Goal: Task Accomplishment & Management: Manage account settings

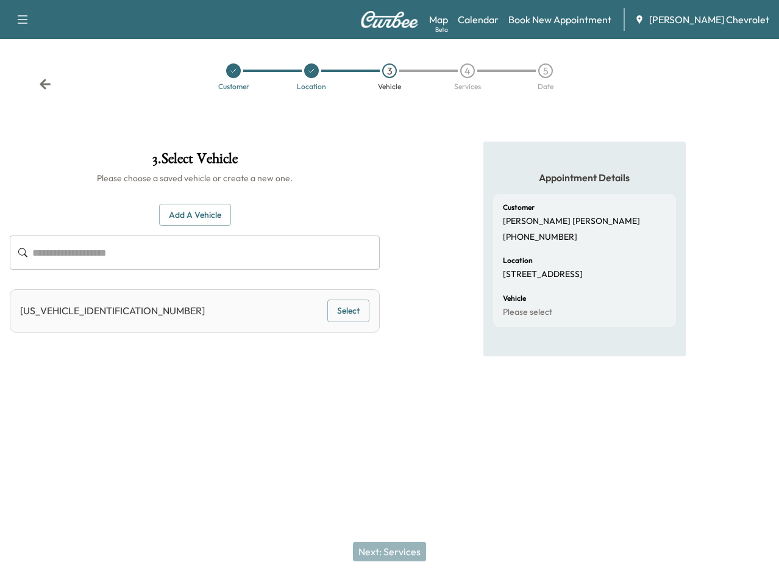
click at [15, 18] on icon "button" at bounding box center [22, 19] width 15 height 15
click at [88, 10] on div "Support Log Out Map Beta Calendar Book New Appointment [PERSON_NAME] Chevrolet" at bounding box center [389, 19] width 779 height 39
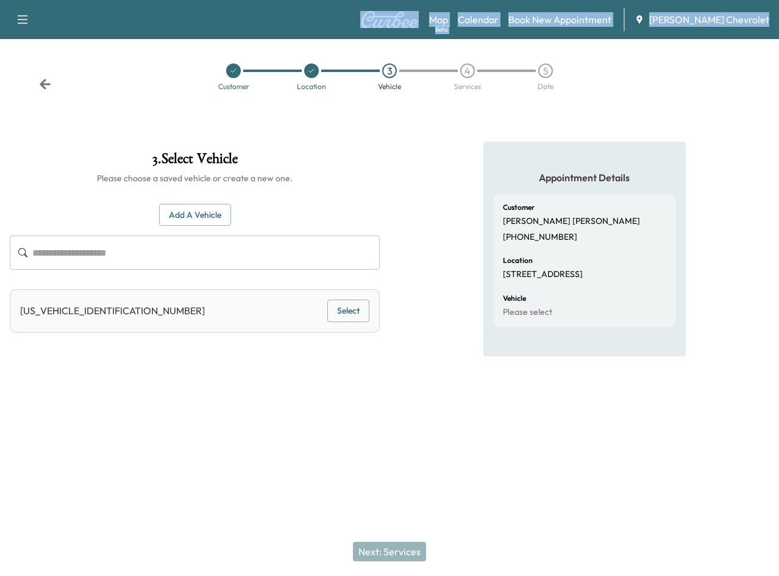
drag, startPoint x: 49, startPoint y: 84, endPoint x: 196, endPoint y: -12, distance: 175.1
click at [196, 0] on html "Support Log Out Map Beta Calendar Book New Appointment [PERSON_NAME] Chevrolet …" at bounding box center [389, 288] width 779 height 576
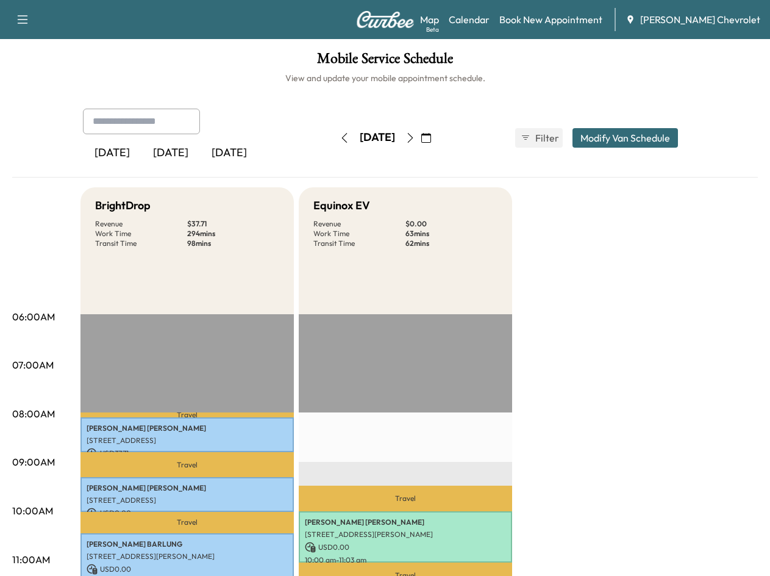
click at [437, 130] on button "button" at bounding box center [426, 138] width 21 height 20
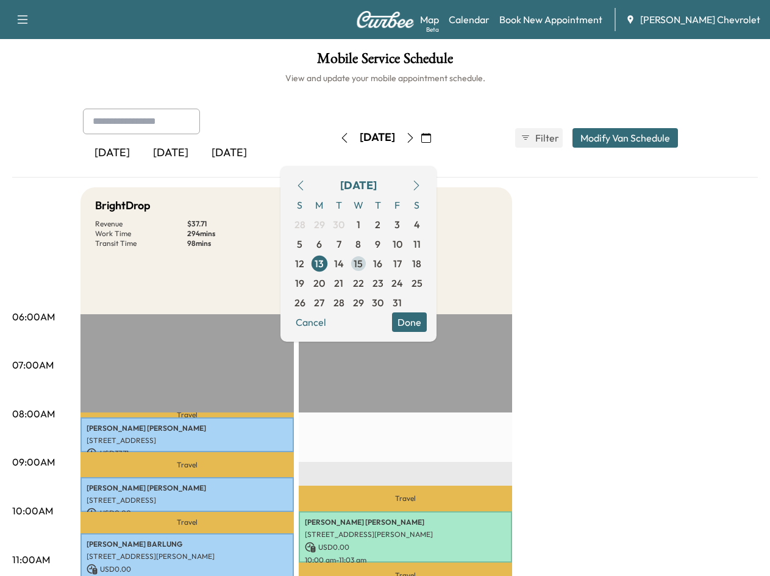
click at [399, 260] on div "S M T W T F S 28 29 30 1 2 3 4 5 6 7 8 9 10 11 12 13 14 15 16 17 18 19 20 21 22…" at bounding box center [358, 253] width 137 height 117
click at [363, 262] on span "15" at bounding box center [358, 263] width 9 height 15
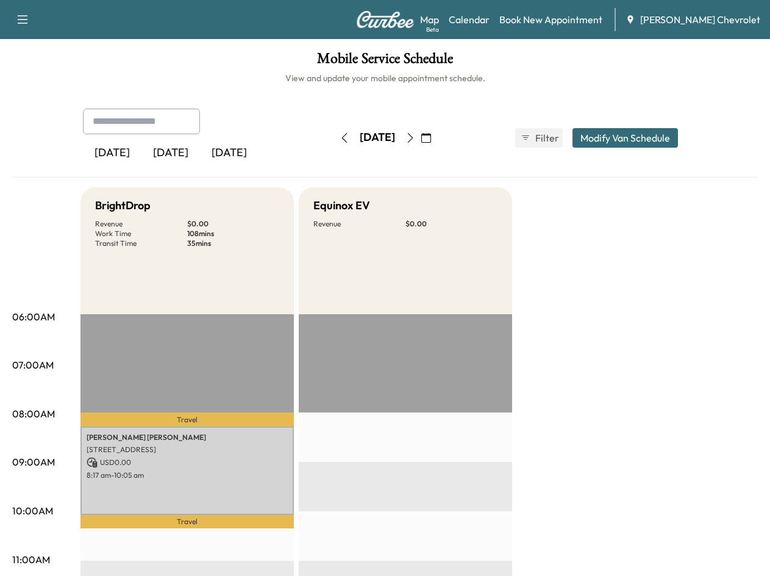
click at [415, 135] on icon "button" at bounding box center [411, 138] width 10 height 10
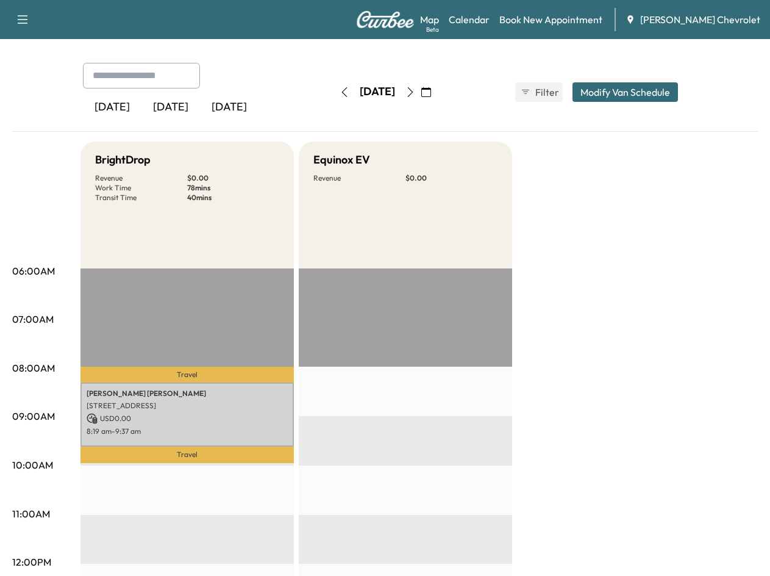
scroll to position [183, 0]
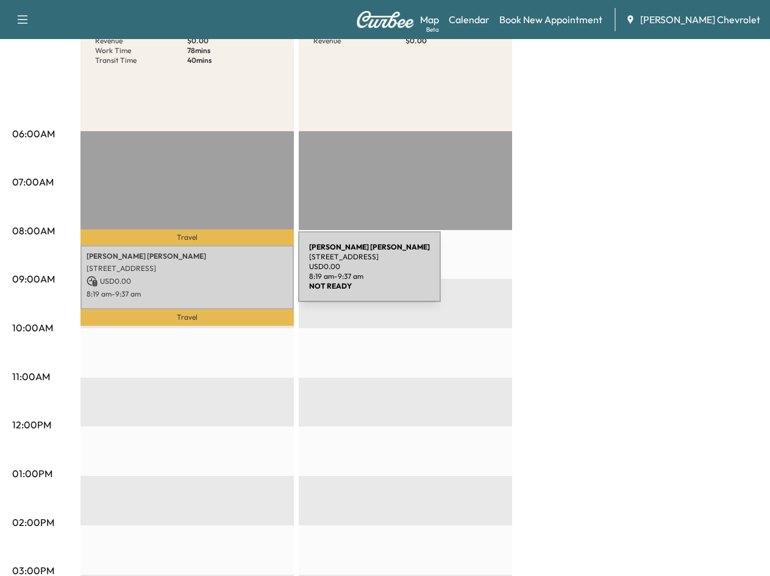
click at [207, 276] on p "USD 0.00" at bounding box center [187, 281] width 201 height 11
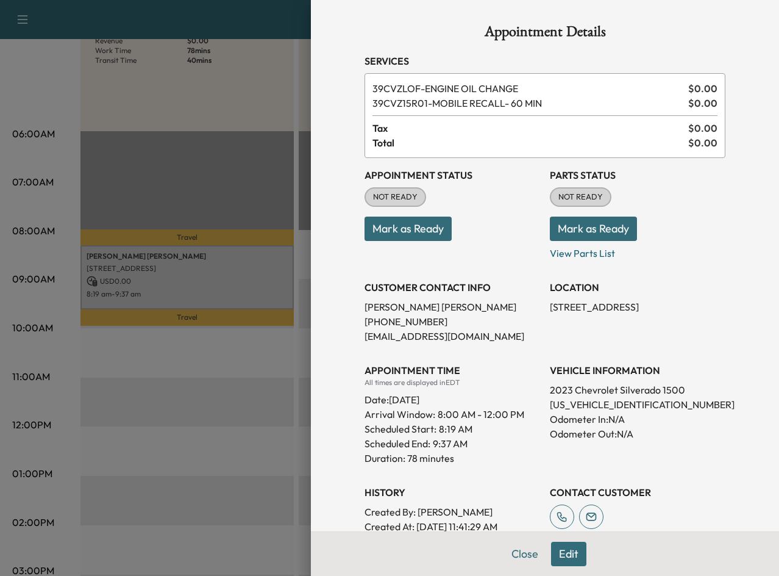
click at [227, 351] on div at bounding box center [389, 288] width 779 height 576
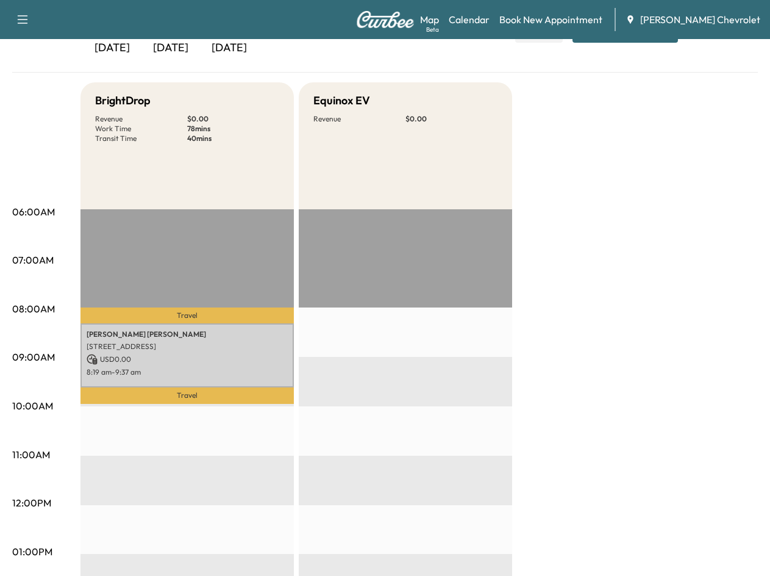
scroll to position [0, 0]
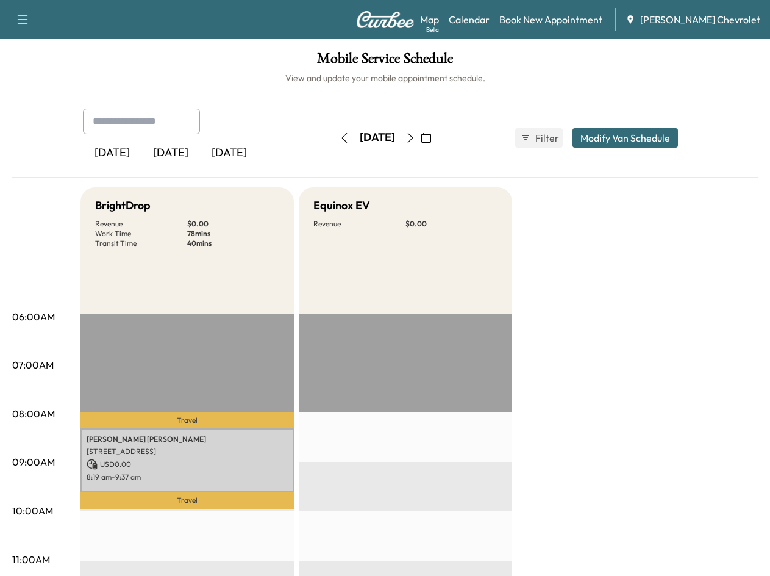
click at [421, 132] on button "button" at bounding box center [410, 138] width 21 height 20
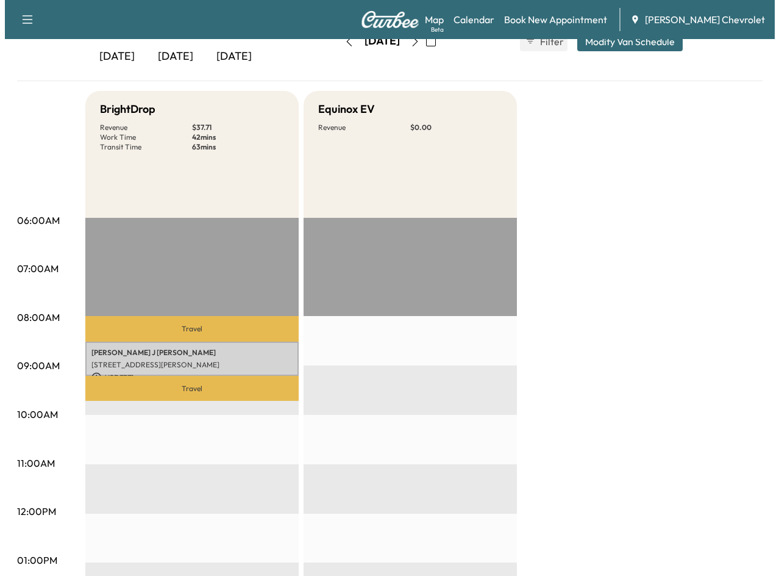
scroll to position [122, 0]
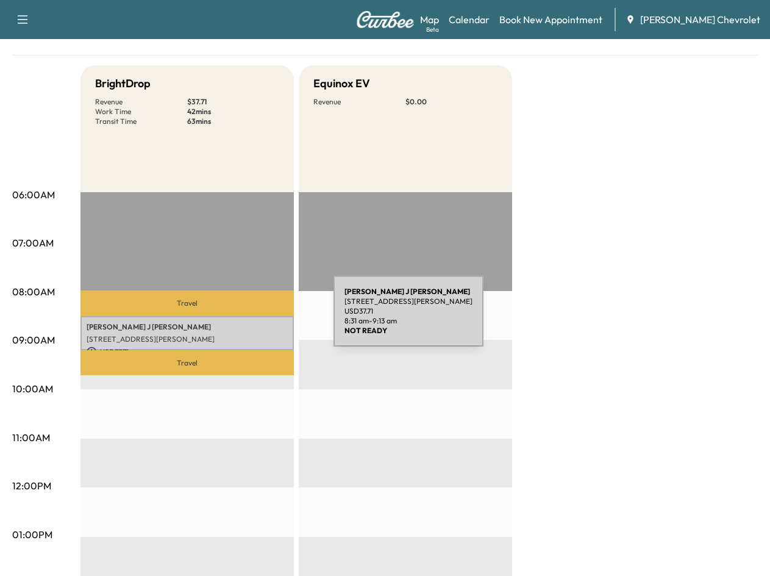
click at [242, 318] on div "DANIEL J MARPLE 2616 124TH AVE E, PARRISH,FL 34219, USA USD 37.71 8:31 am - 9:1…" at bounding box center [187, 333] width 213 height 35
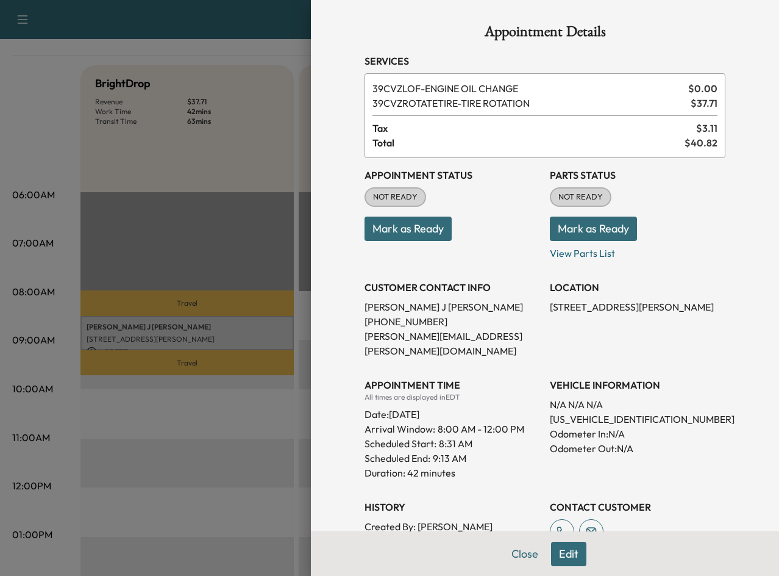
click at [589, 412] on p "1GNSCNKD4MR142101" at bounding box center [638, 419] width 176 height 15
copy p "1GNSCNKD4MR142101"
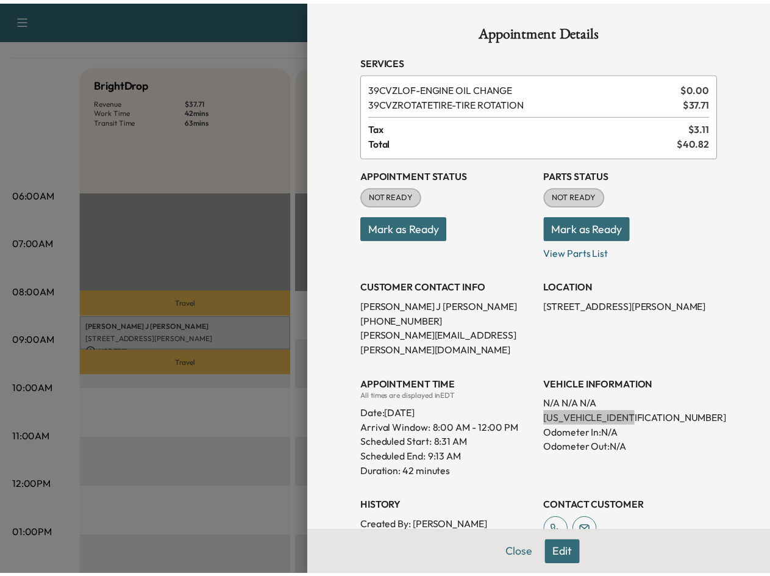
scroll to position [0, 0]
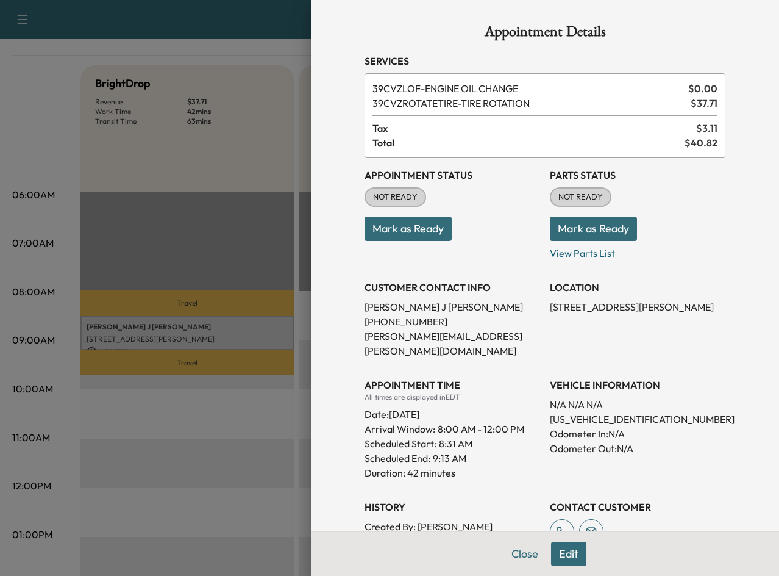
click at [246, 414] on div at bounding box center [389, 288] width 779 height 576
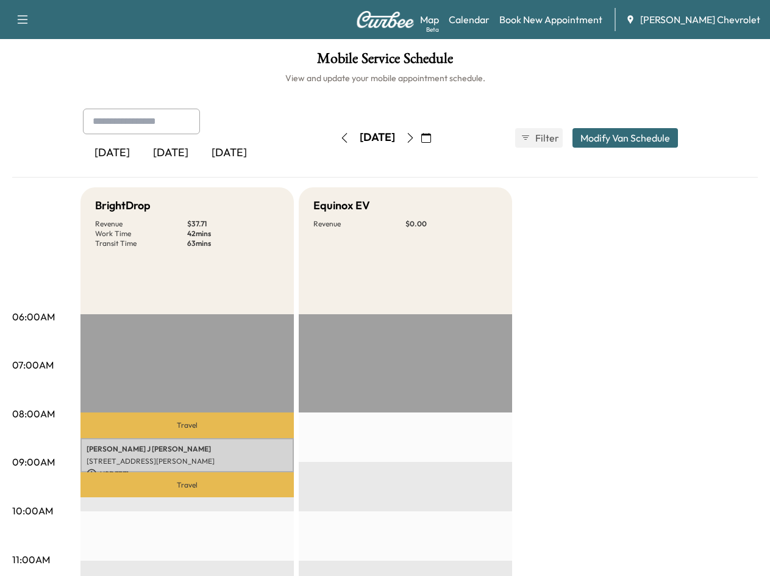
click at [342, 137] on icon "button" at bounding box center [344, 138] width 5 height 10
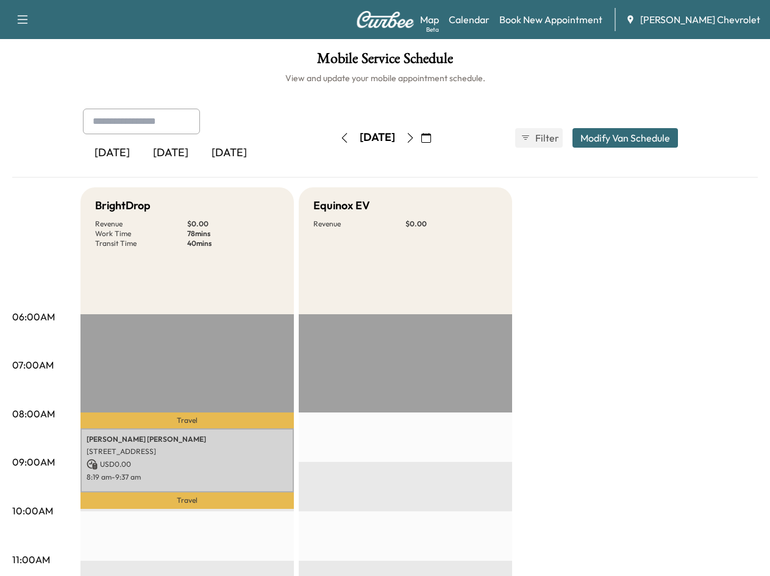
click at [295, 131] on div "Yesterday Today Tomorrow" at bounding box center [204, 138] width 242 height 59
click at [340, 136] on icon "button" at bounding box center [345, 138] width 10 height 10
